Goal: Information Seeking & Learning: Learn about a topic

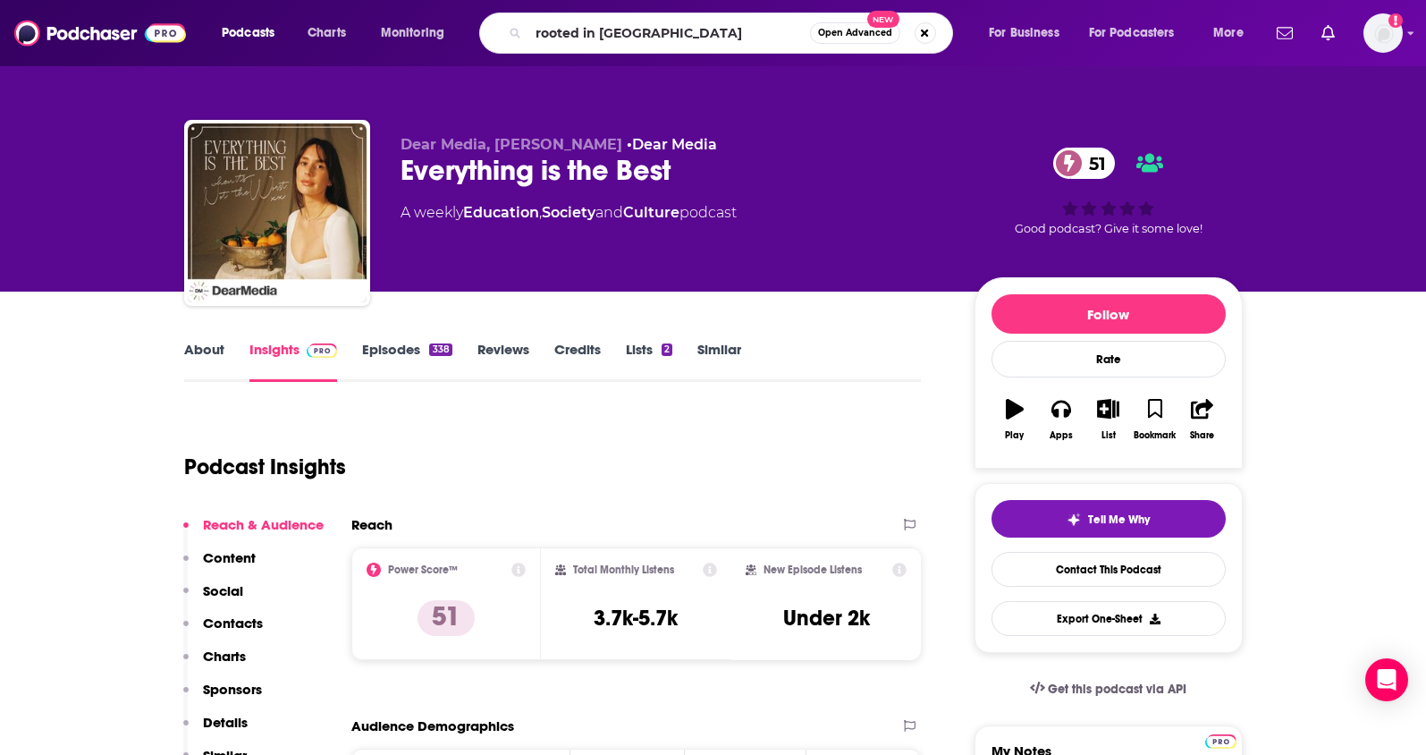
type input "rooted in wellness"
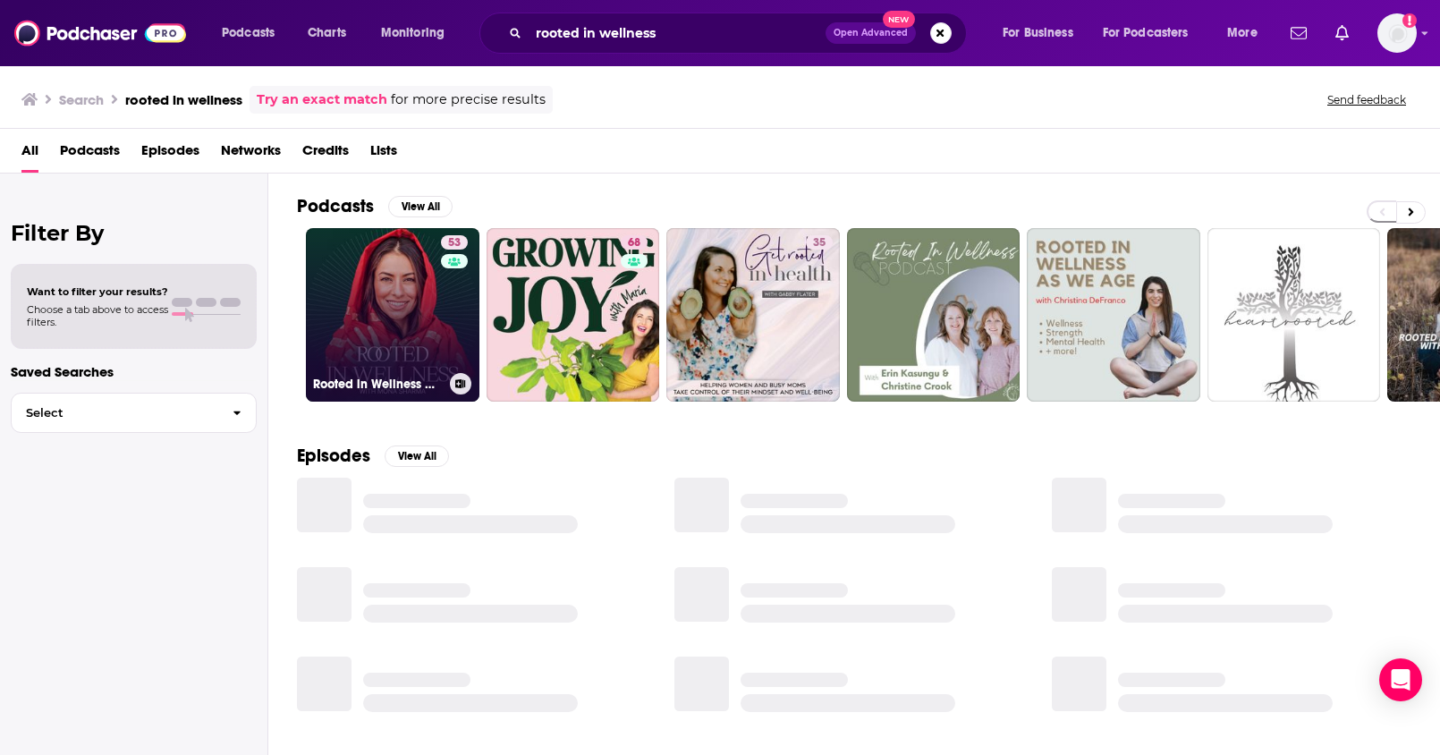
click at [391, 295] on link "53 Rooted in Wellness with [PERSON_NAME]" at bounding box center [393, 315] width 174 height 174
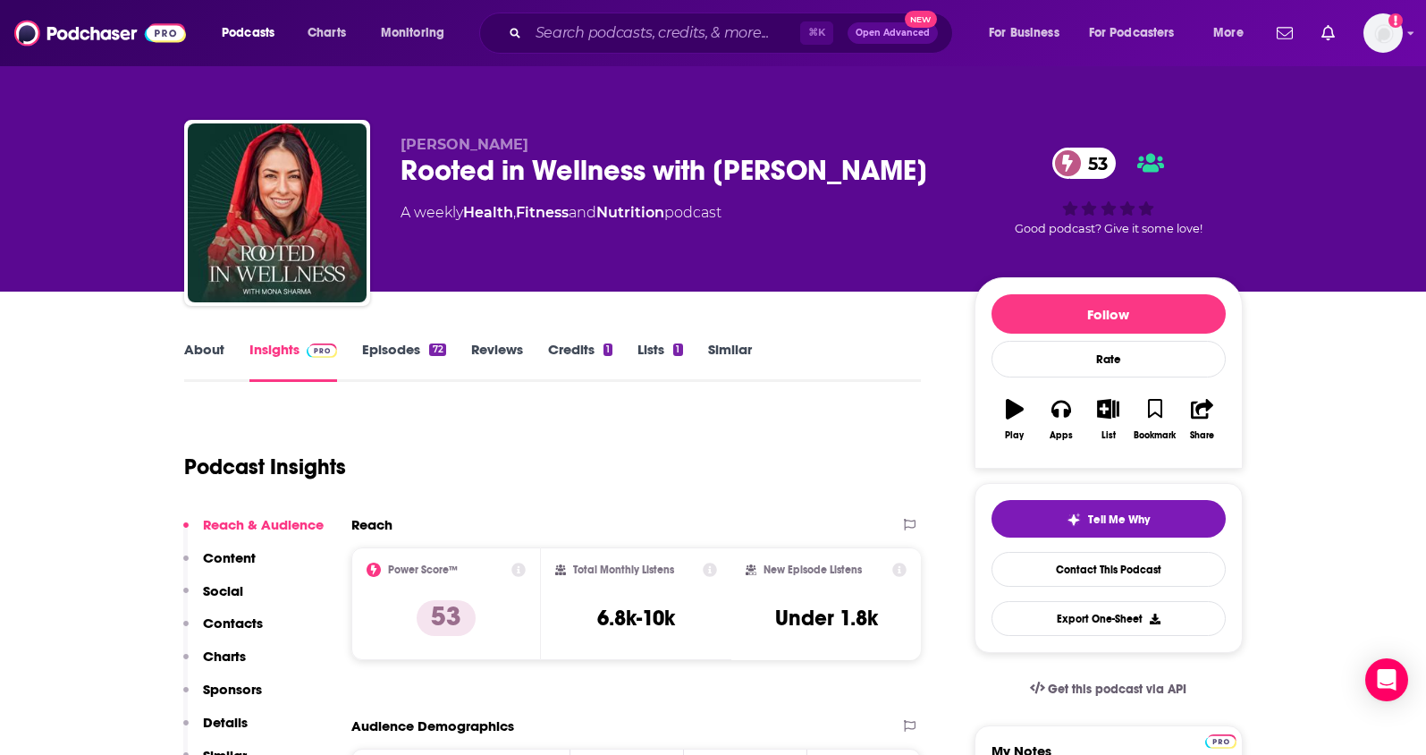
click at [198, 352] on link "About" at bounding box center [204, 361] width 40 height 41
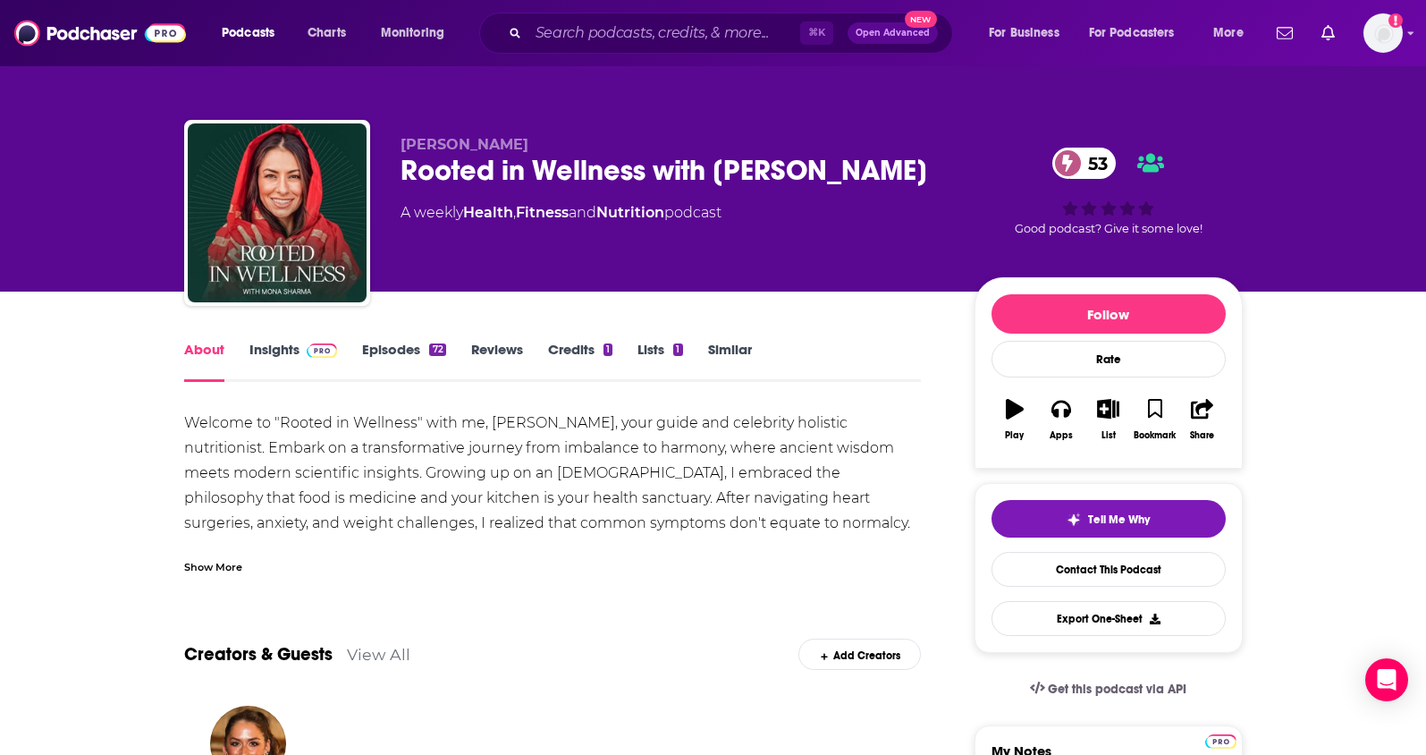
click at [284, 352] on link "Insights" at bounding box center [294, 361] width 89 height 41
